Goal: Task Accomplishment & Management: Use online tool/utility

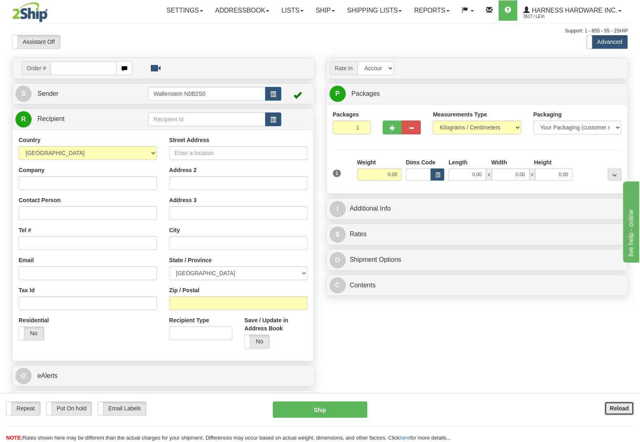
drag, startPoint x: 630, startPoint y: 412, endPoint x: 625, endPoint y: 408, distance: 6.1
click at [626, 408] on button "Reload" at bounding box center [620, 408] width 30 height 14
click at [164, 117] on input "text" at bounding box center [206, 119] width 117 height 14
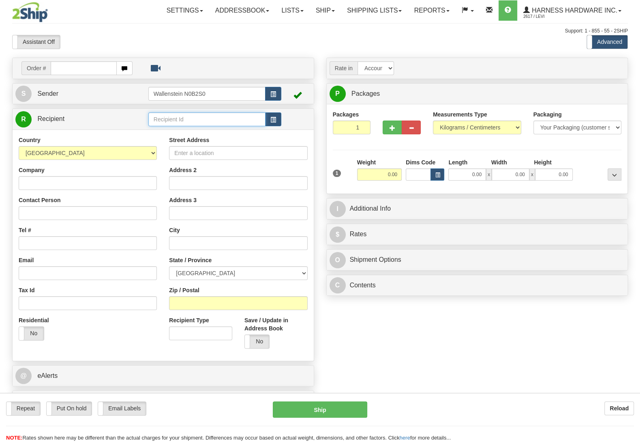
click at [164, 117] on input "text" at bounding box center [206, 119] width 117 height 14
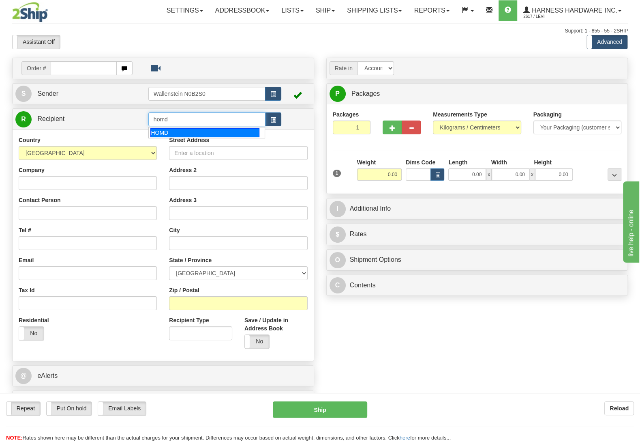
click at [151, 131] on div "HOMD" at bounding box center [204, 132] width 109 height 9
type input "HOMD"
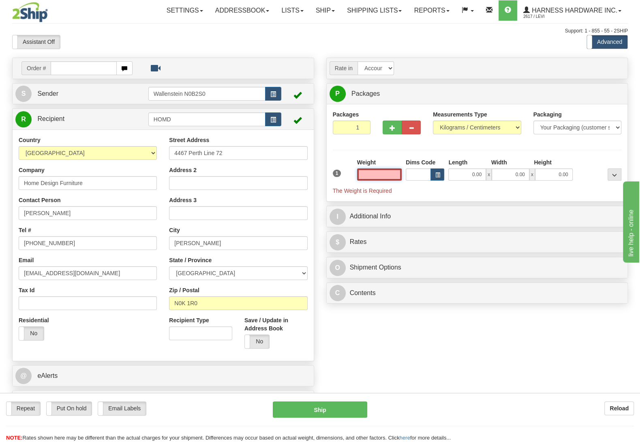
click at [380, 178] on input "text" at bounding box center [379, 174] width 45 height 12
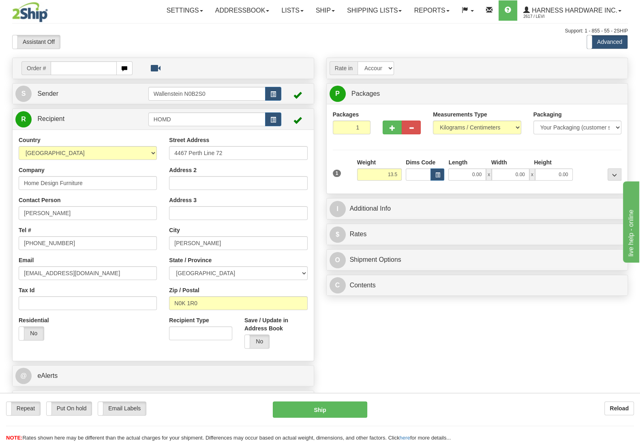
type input "13.50"
click at [577, 148] on div "Packages 1 1 Measurements Type" at bounding box center [477, 148] width 289 height 77
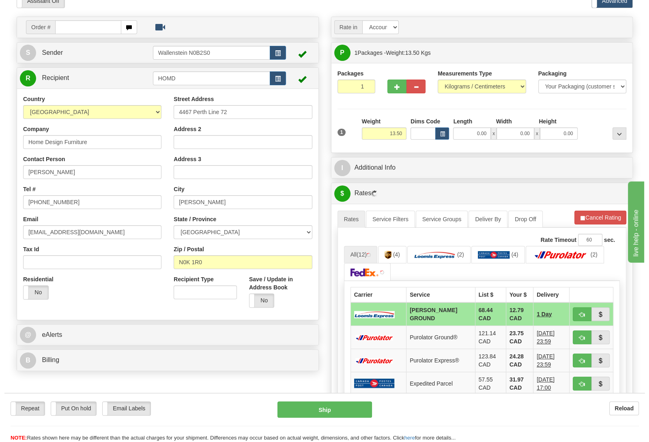
scroll to position [43, 0]
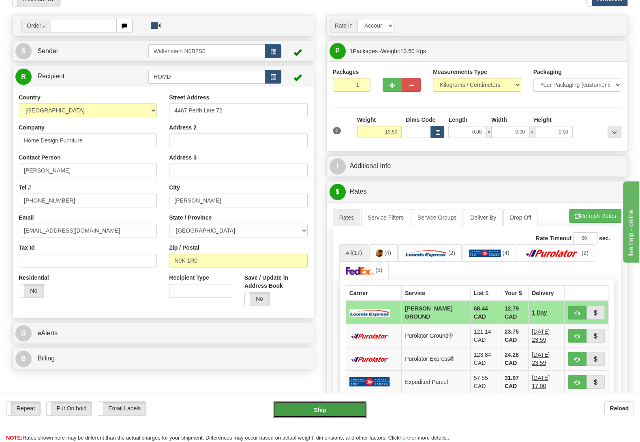
click at [354, 408] on button "Ship" at bounding box center [320, 409] width 94 height 16
type input "DD"
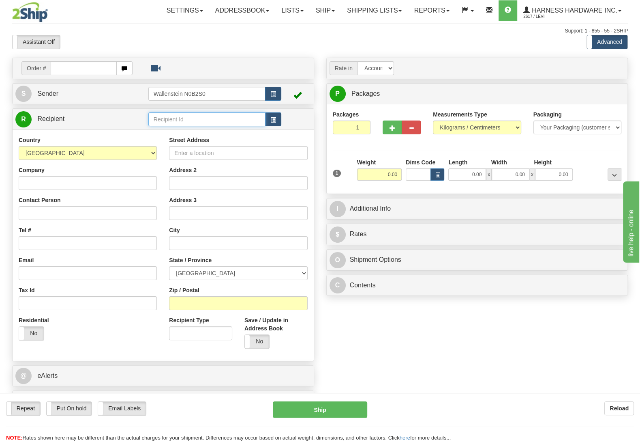
click at [154, 122] on input "text" at bounding box center [206, 119] width 117 height 14
click at [154, 136] on div "LEAS" at bounding box center [204, 132] width 109 height 9
type input "LEAS"
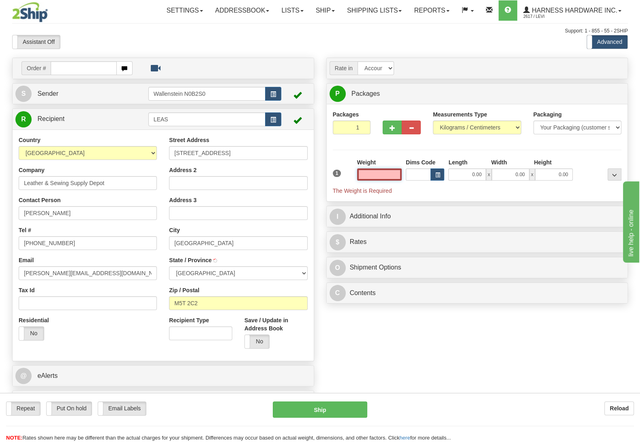
type input "TORONTO"
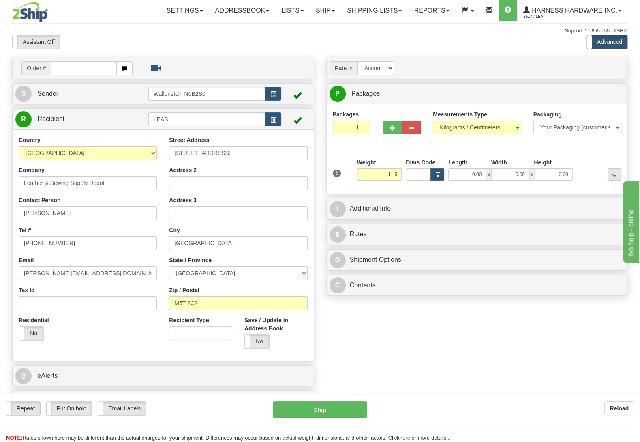
type input "11.50"
click at [596, 145] on div "Packages 1 1 Measurements Type" at bounding box center [477, 148] width 289 height 77
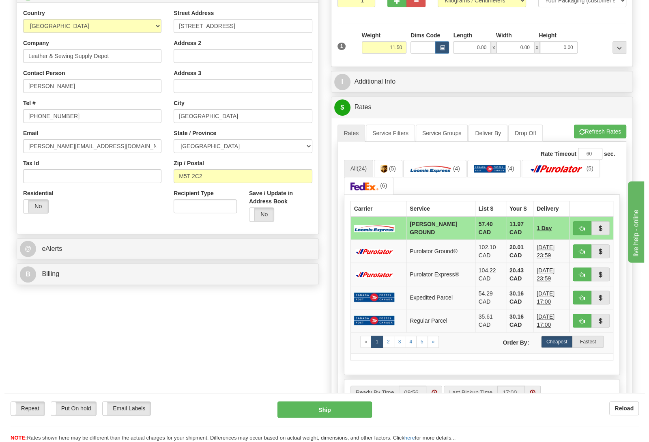
scroll to position [128, 0]
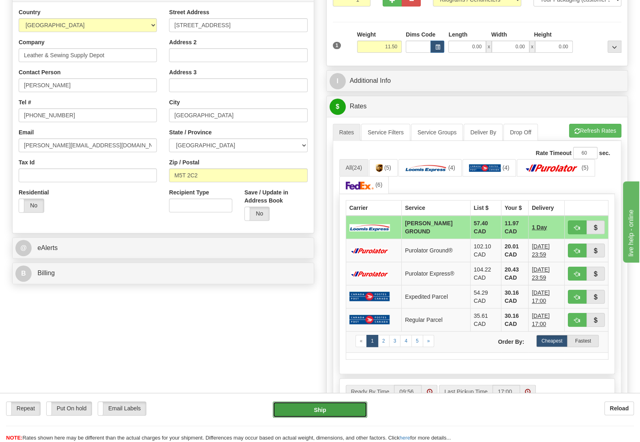
click at [289, 407] on button "Ship" at bounding box center [320, 409] width 94 height 16
type input "DD"
